Goal: Task Accomplishment & Management: Use online tool/utility

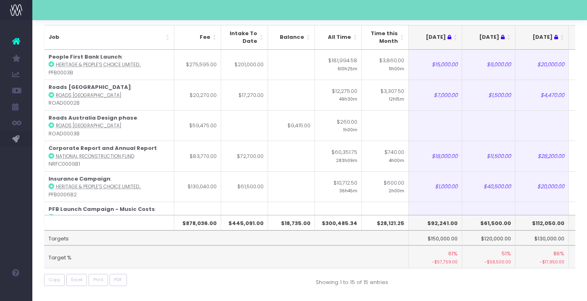
scroll to position [0, 168]
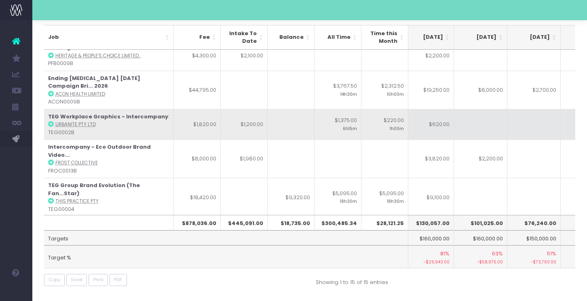
click at [442, 110] on td "$620.00" at bounding box center [427, 124] width 53 height 31
type input "3210"
click at [501, 115] on td at bounding box center [480, 124] width 53 height 31
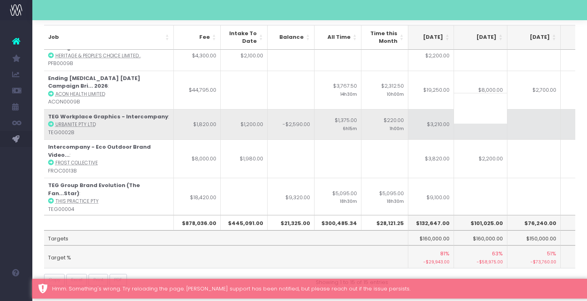
click at [439, 109] on td "$3,210.00" at bounding box center [427, 124] width 53 height 31
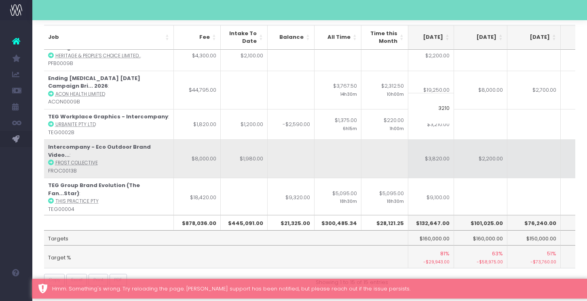
click at [442, 140] on td "$3,820.00" at bounding box center [427, 159] width 53 height 38
type input "$3,820.00"
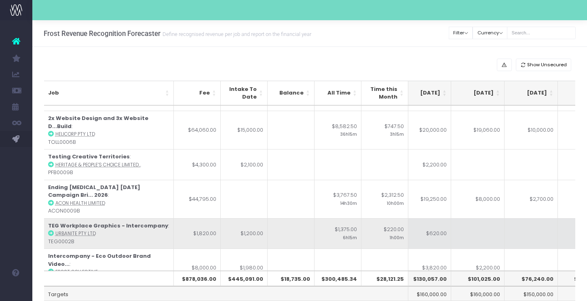
scroll to position [0, 163]
click at [446, 218] on td "$620.00" at bounding box center [432, 233] width 53 height 31
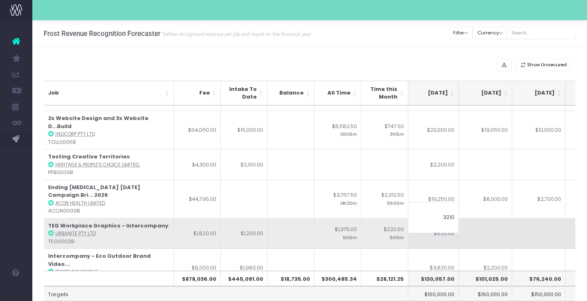
type input "3210"
click at [492, 219] on td at bounding box center [485, 233] width 53 height 31
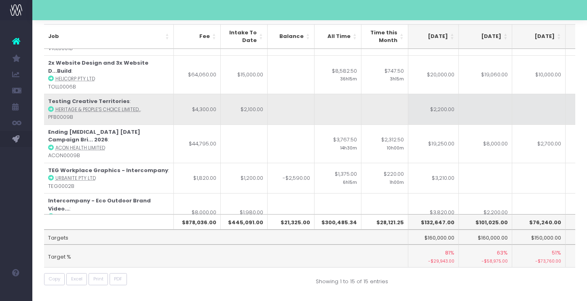
scroll to position [237, 163]
